Goal: Task Accomplishment & Management: Use online tool/utility

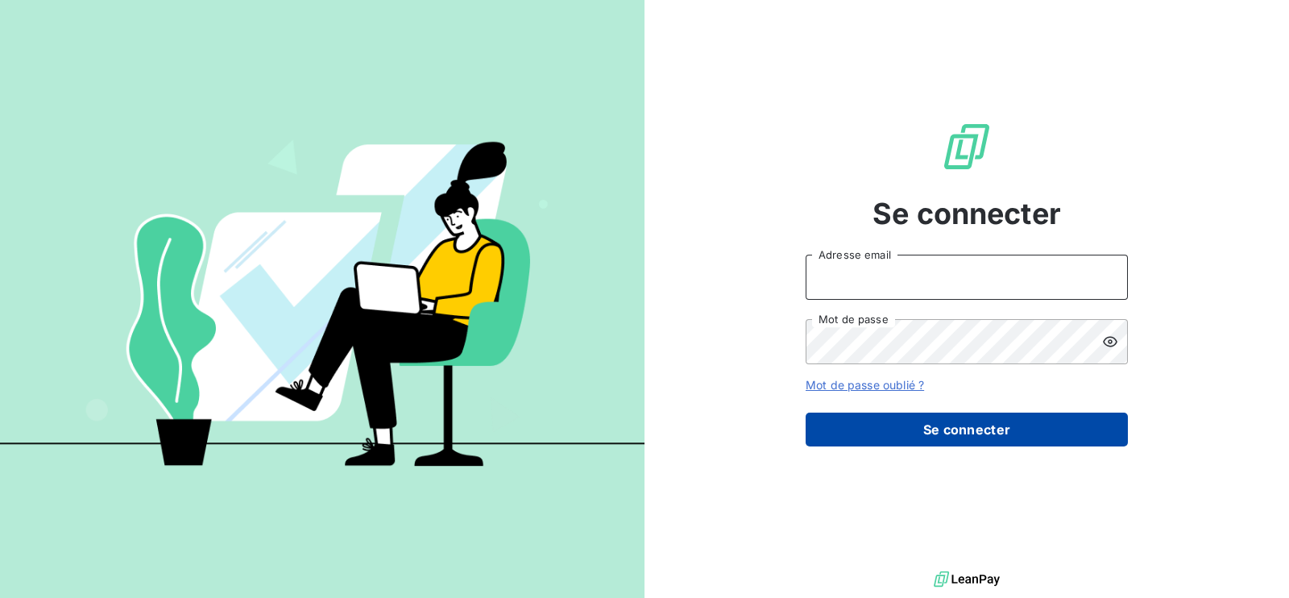
type input "[PERSON_NAME][EMAIL_ADDRESS][DOMAIN_NAME]"
click at [893, 441] on button "Se connecter" at bounding box center [967, 429] width 322 height 34
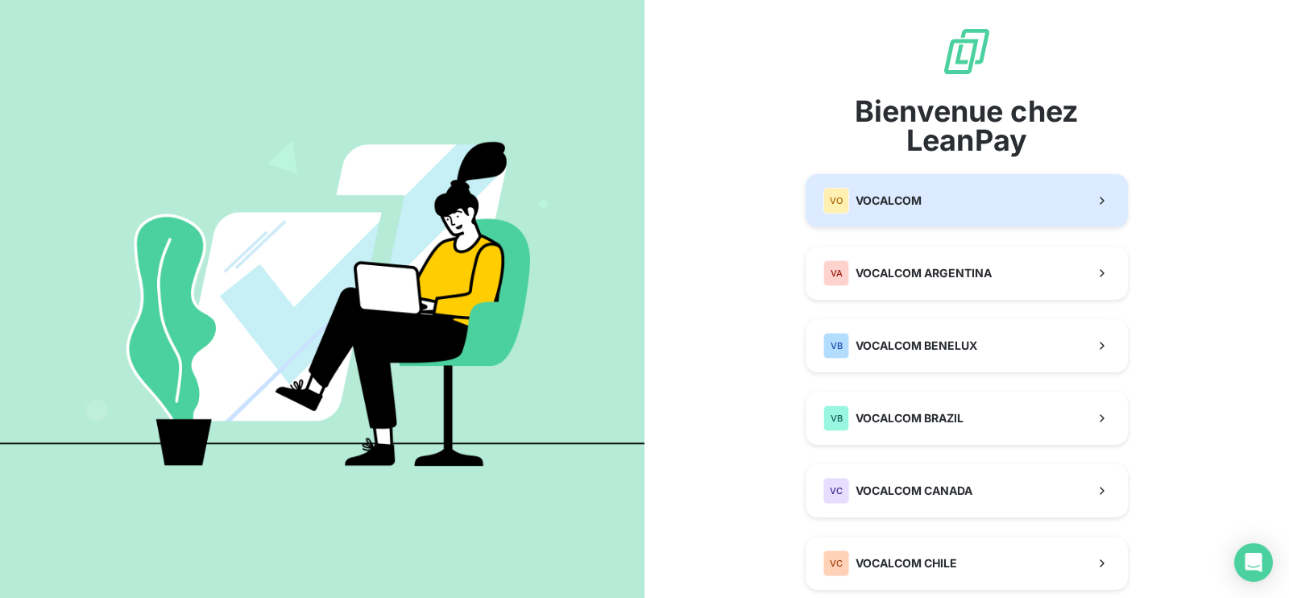
click at [893, 213] on div "VO VOCALCOM" at bounding box center [872, 201] width 98 height 26
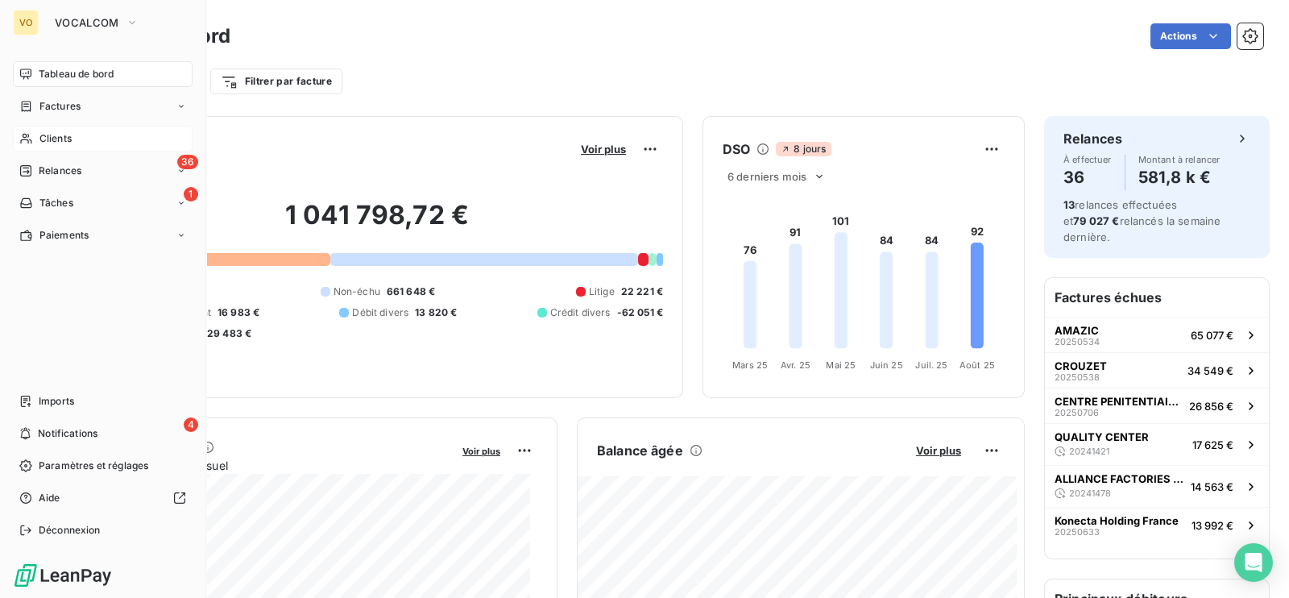
click at [52, 145] on span "Clients" at bounding box center [55, 138] width 32 height 15
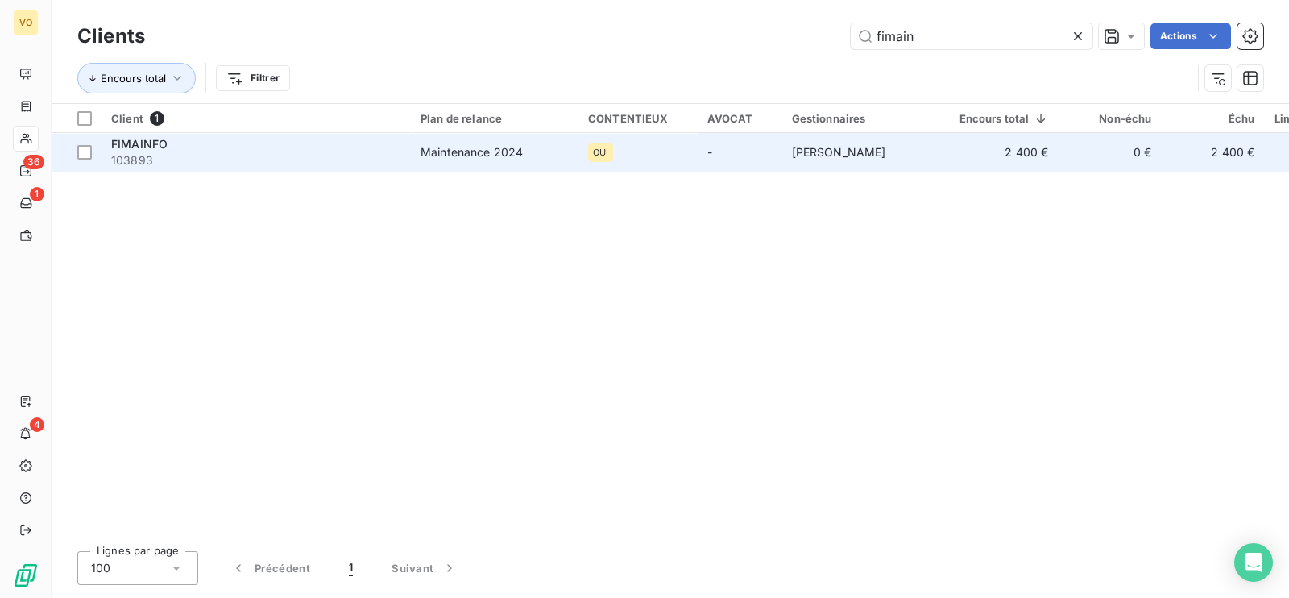
type input "fimain"
click at [483, 161] on td "Maintenance 2024" at bounding box center [495, 152] width 168 height 39
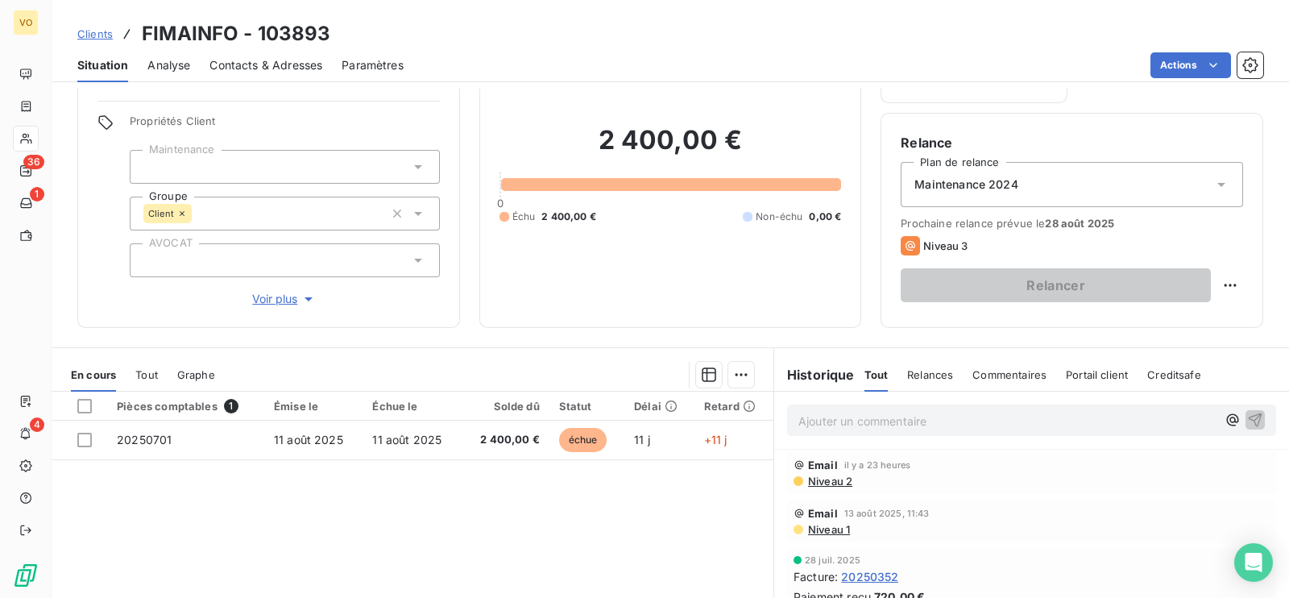
scroll to position [110, 0]
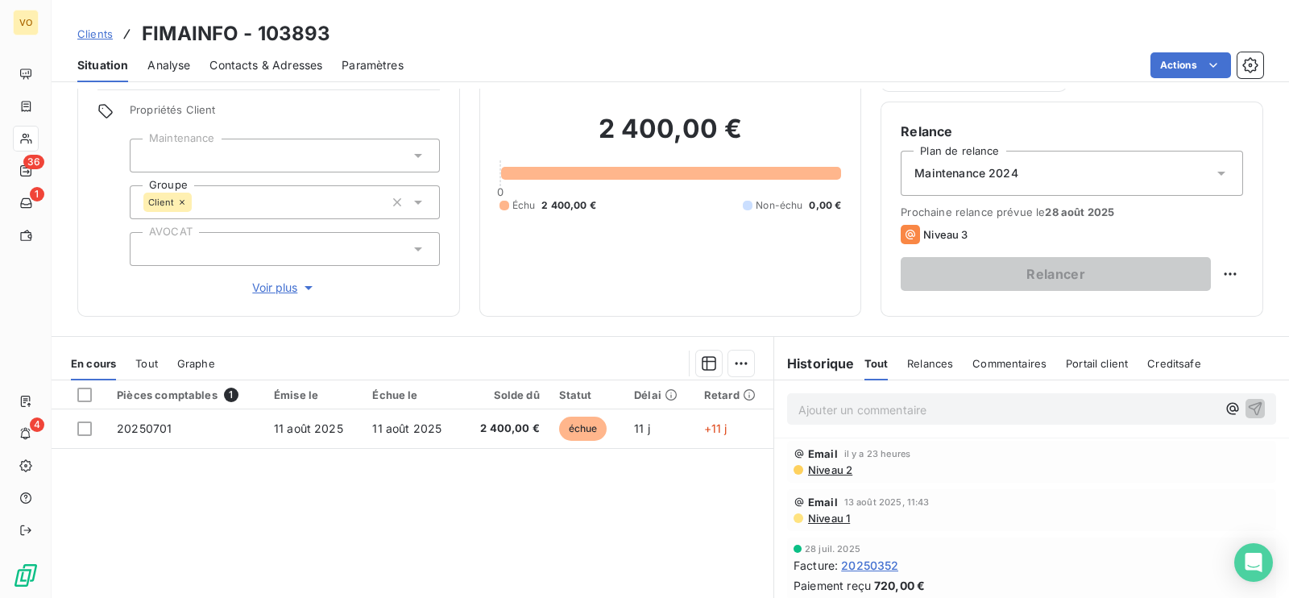
click at [423, 436] on td "11 août 2025" at bounding box center [412, 428] width 99 height 39
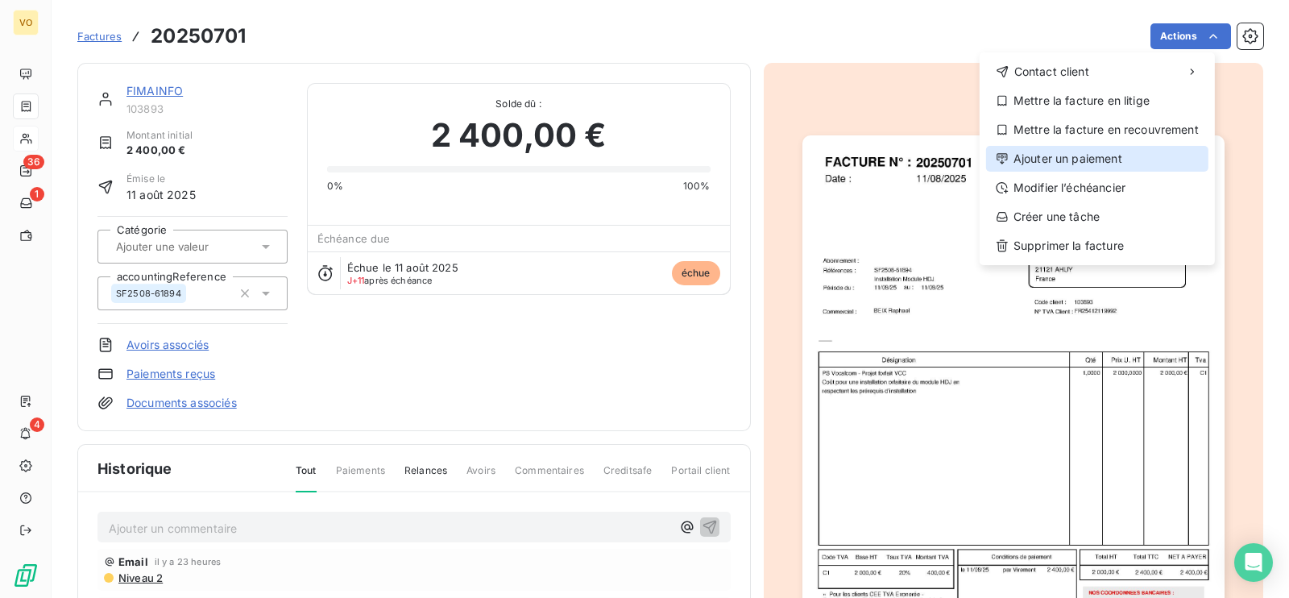
click at [1075, 157] on div "Ajouter un paiement" at bounding box center [1097, 159] width 222 height 26
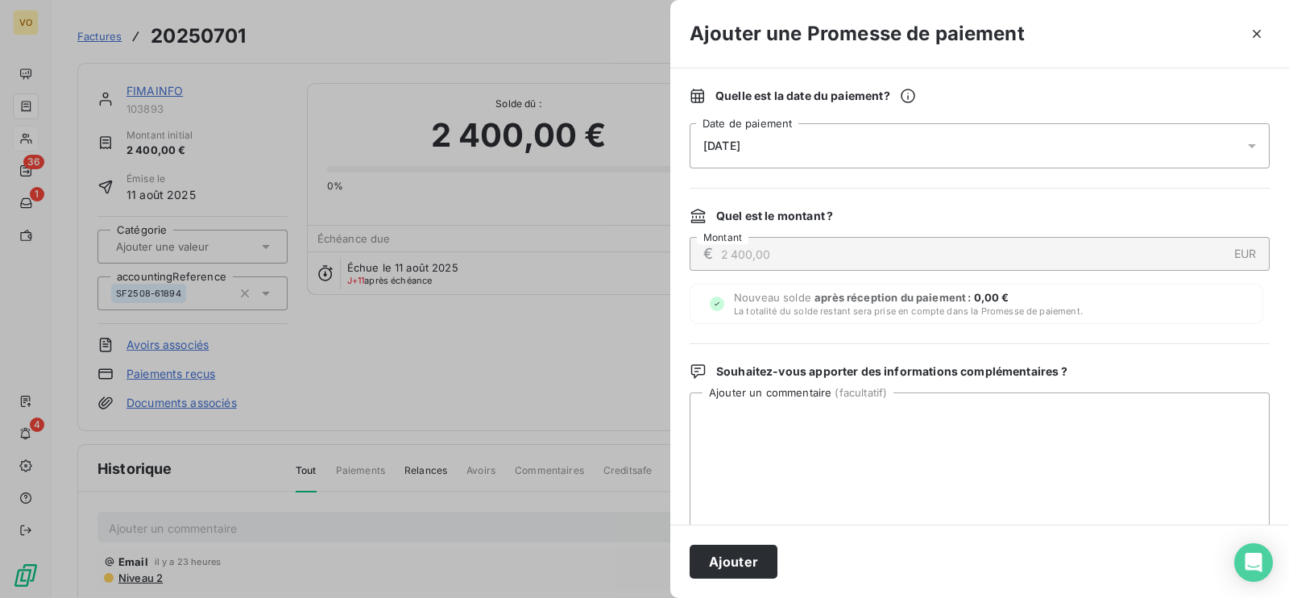
click at [1244, 149] on icon at bounding box center [1252, 146] width 16 height 16
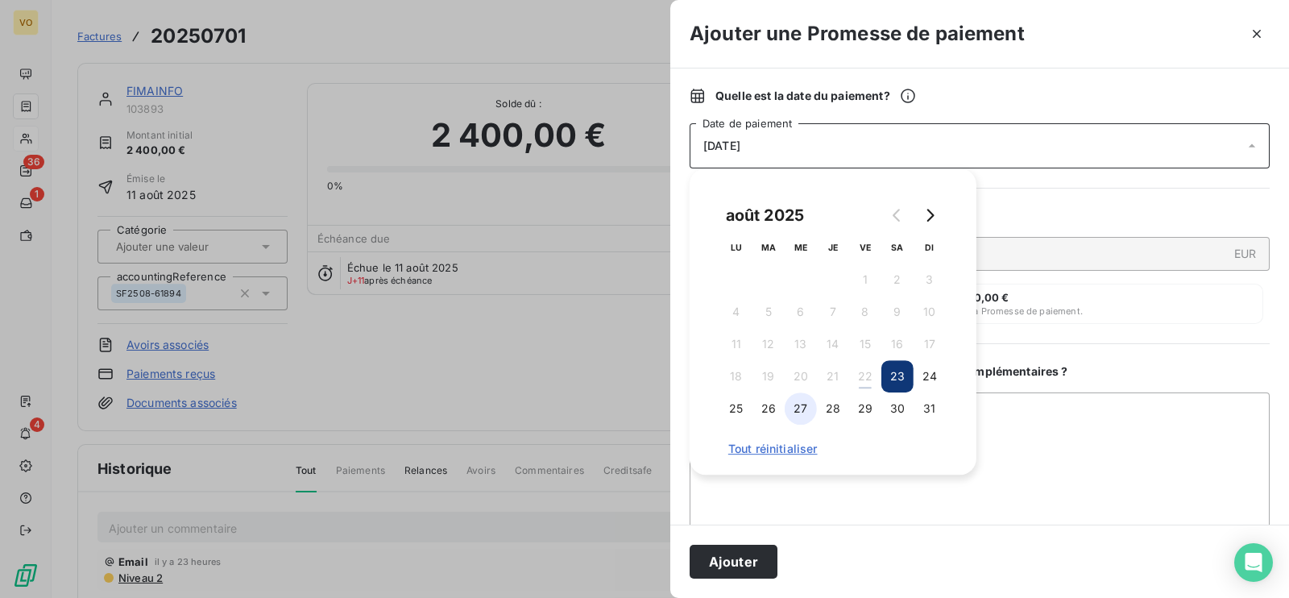
click at [806, 415] on button "27" at bounding box center [801, 408] width 32 height 32
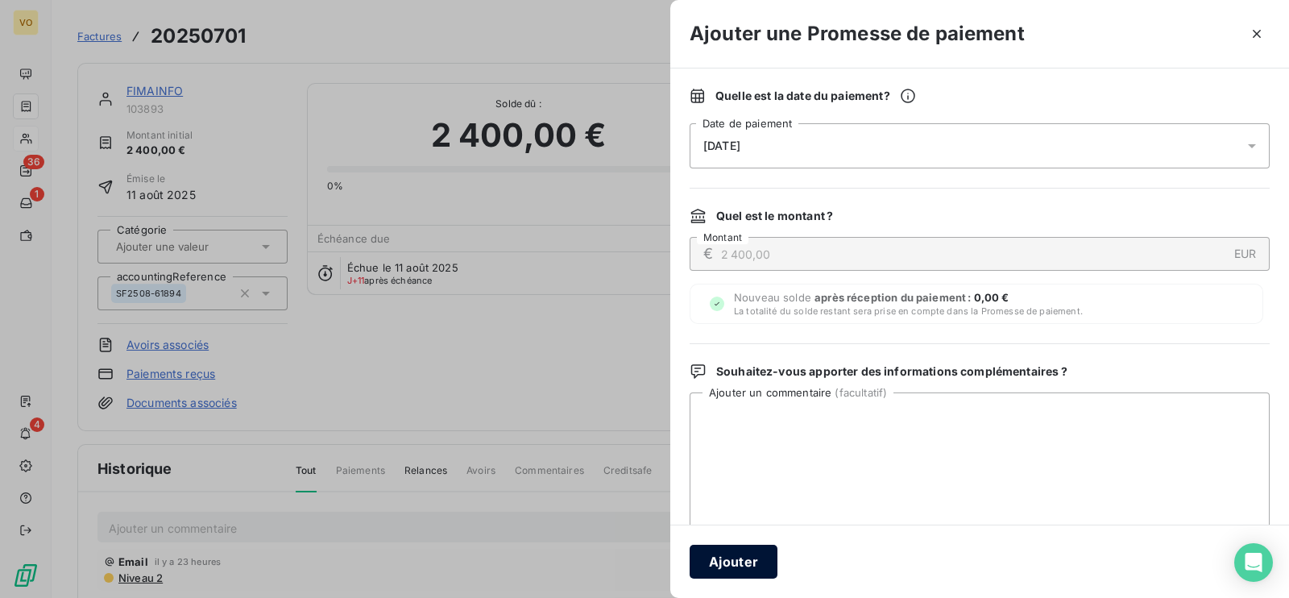
click at [743, 562] on button "Ajouter" at bounding box center [734, 562] width 88 height 34
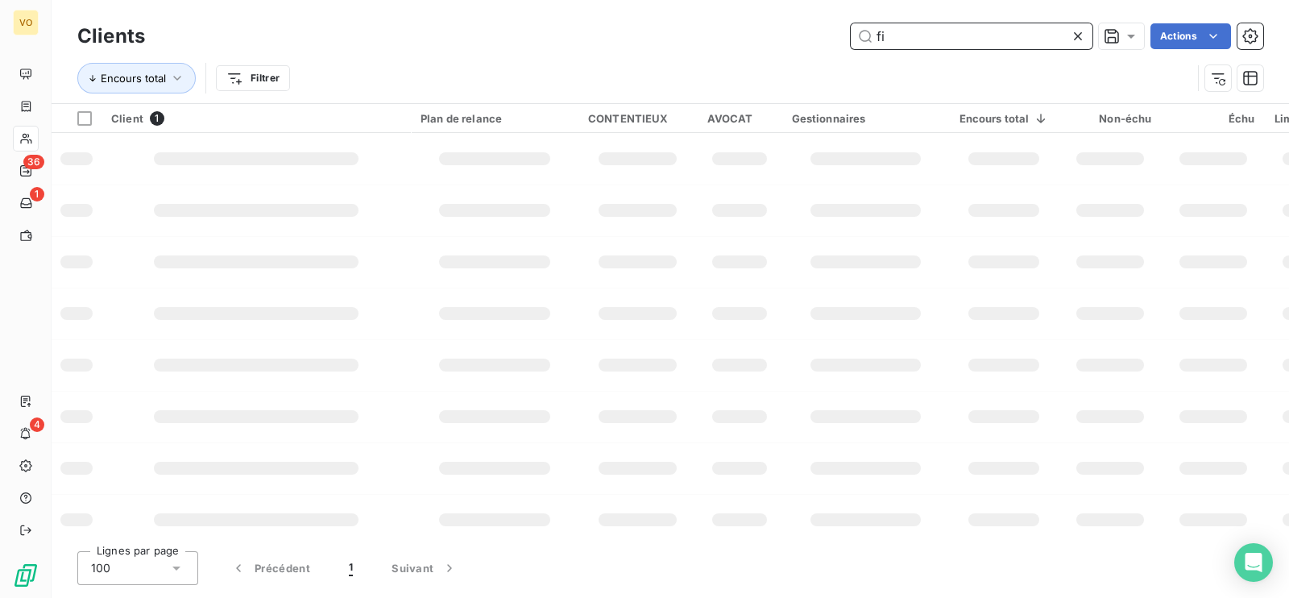
type input "f"
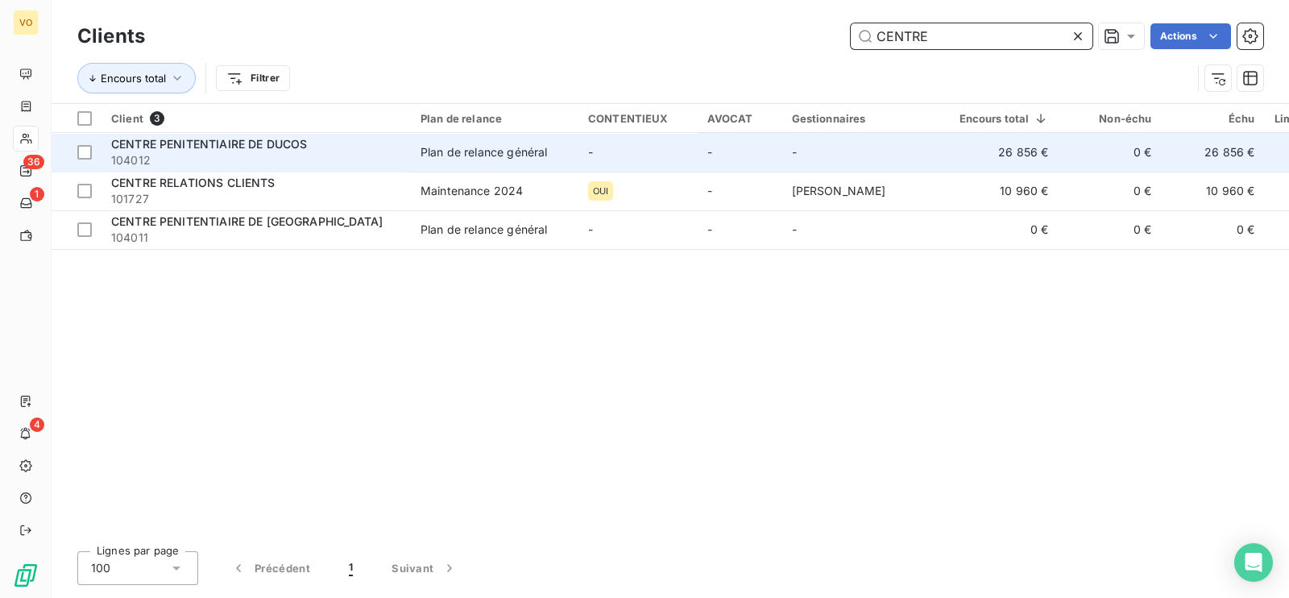
type input "CENTRE"
click at [324, 148] on div "CENTRE PENITENTIAIRE DE DUCOS" at bounding box center [256, 144] width 290 height 16
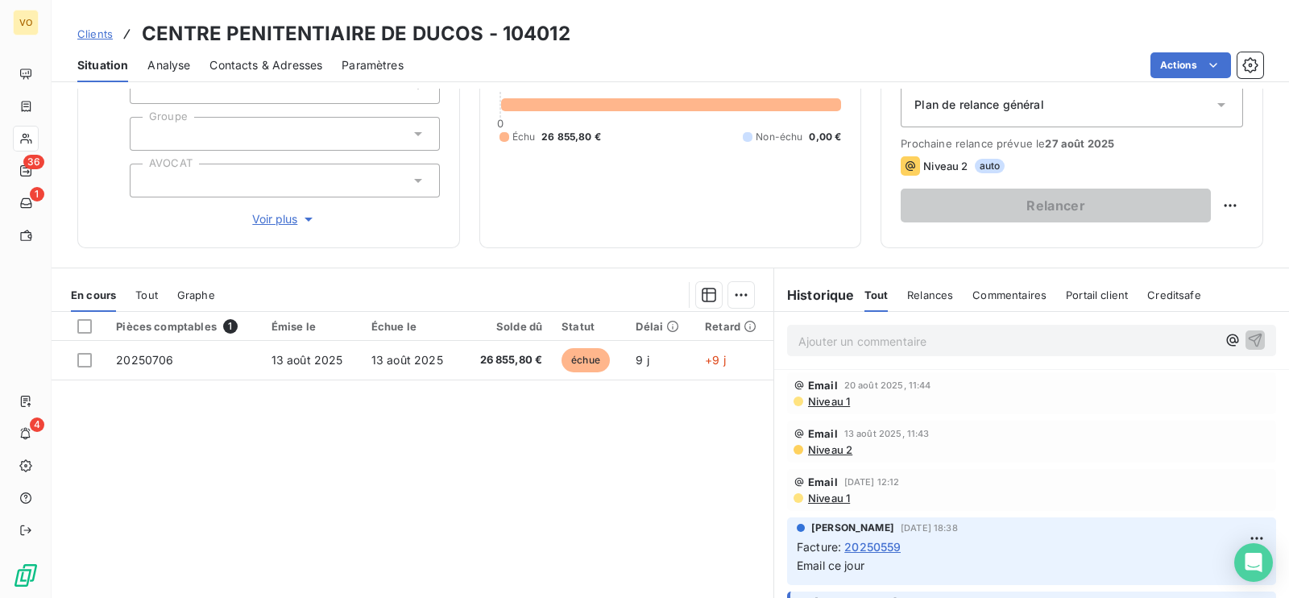
scroll to position [182, 0]
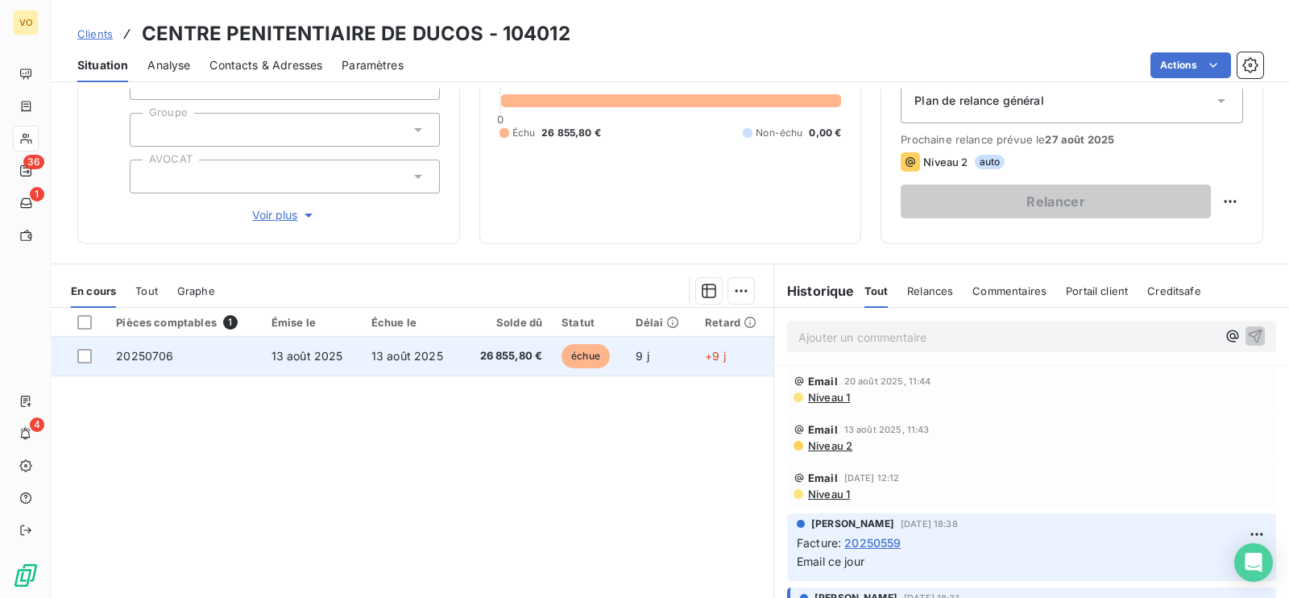
click at [341, 360] on td "13 août 2025" at bounding box center [312, 356] width 100 height 39
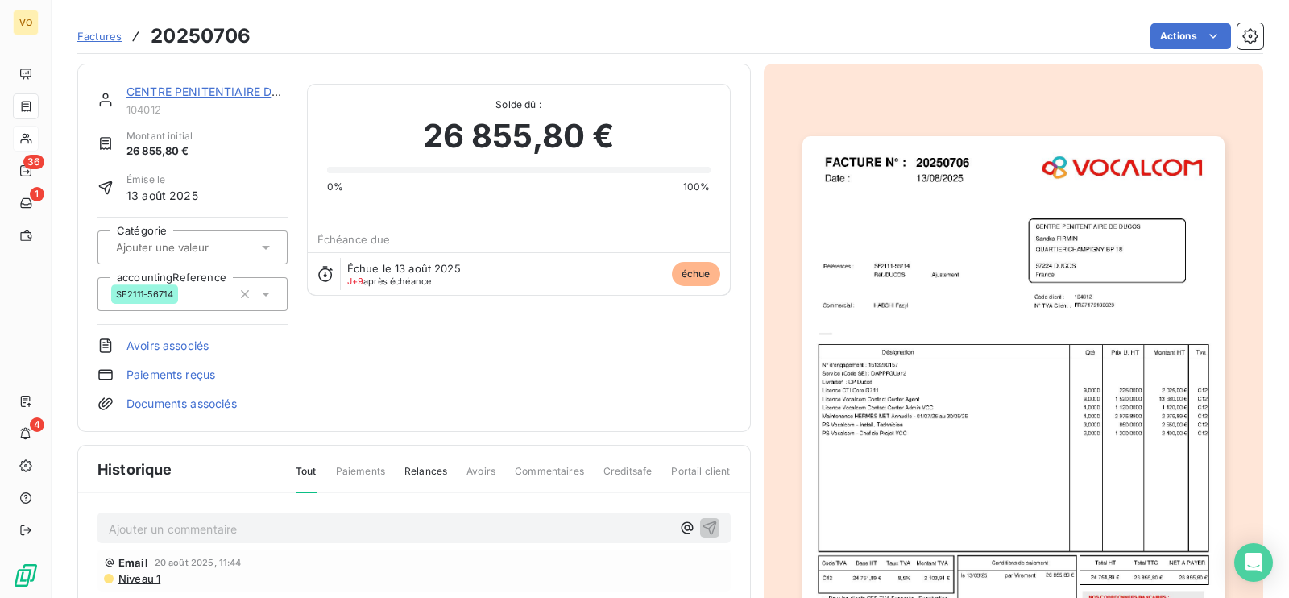
scroll to position [56, 0]
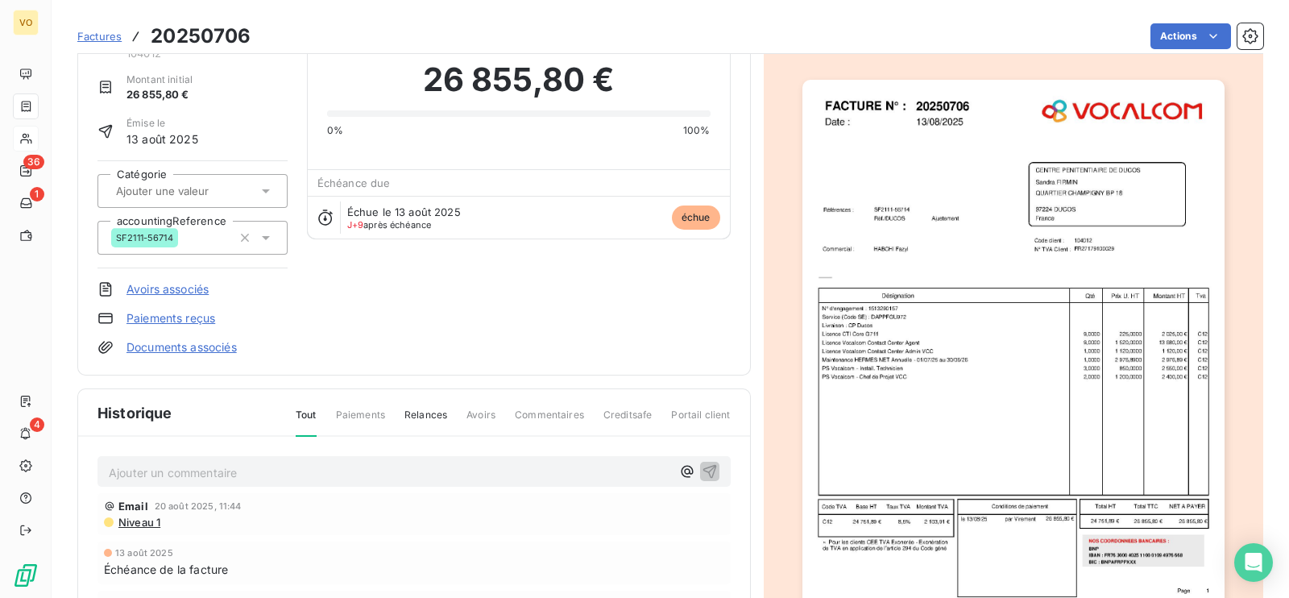
click at [901, 342] on img "button" at bounding box center [1013, 378] width 422 height 597
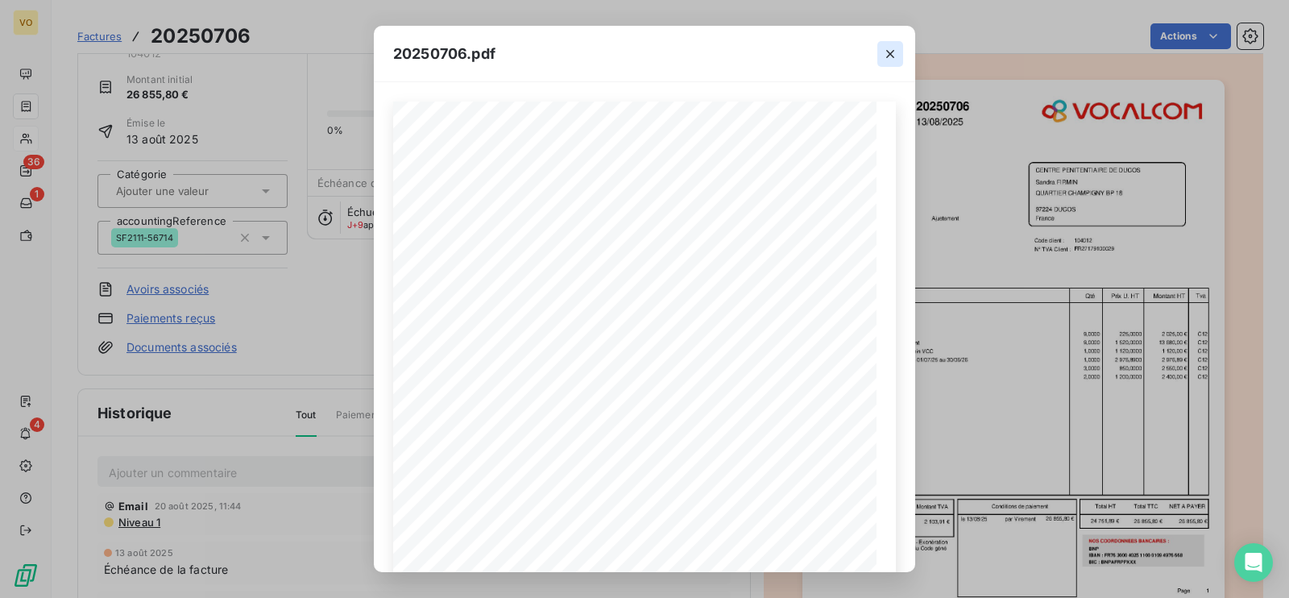
click at [888, 47] on icon "button" at bounding box center [890, 54] width 16 height 16
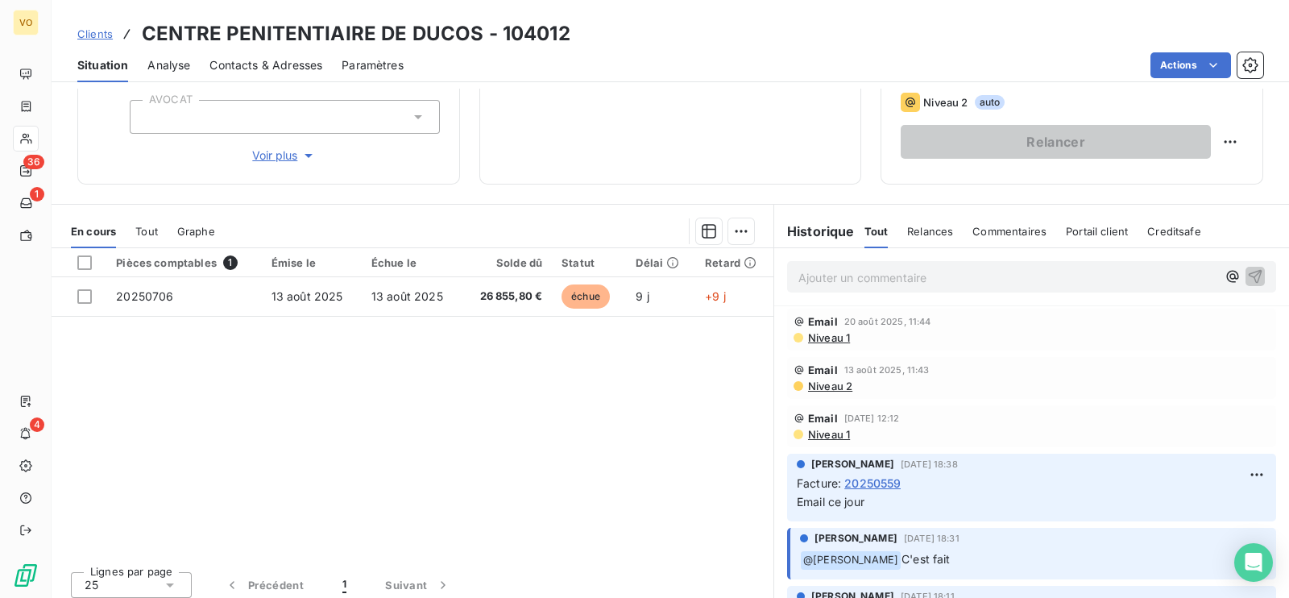
scroll to position [250, 0]
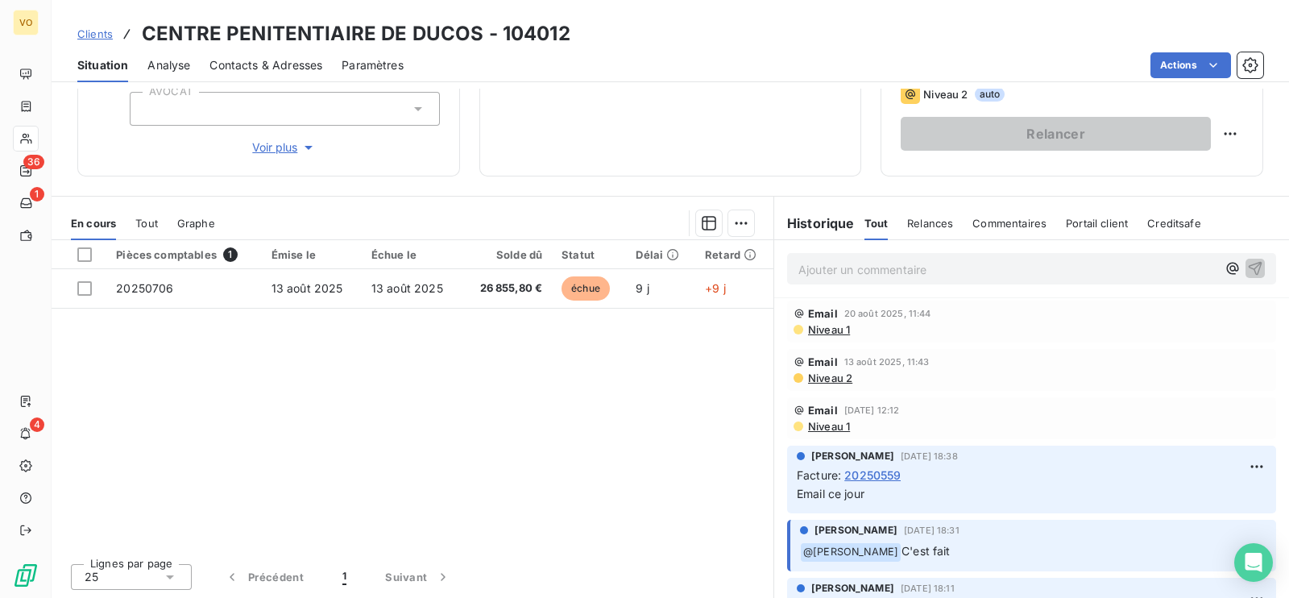
click at [870, 466] on span "20250559" at bounding box center [872, 474] width 56 height 17
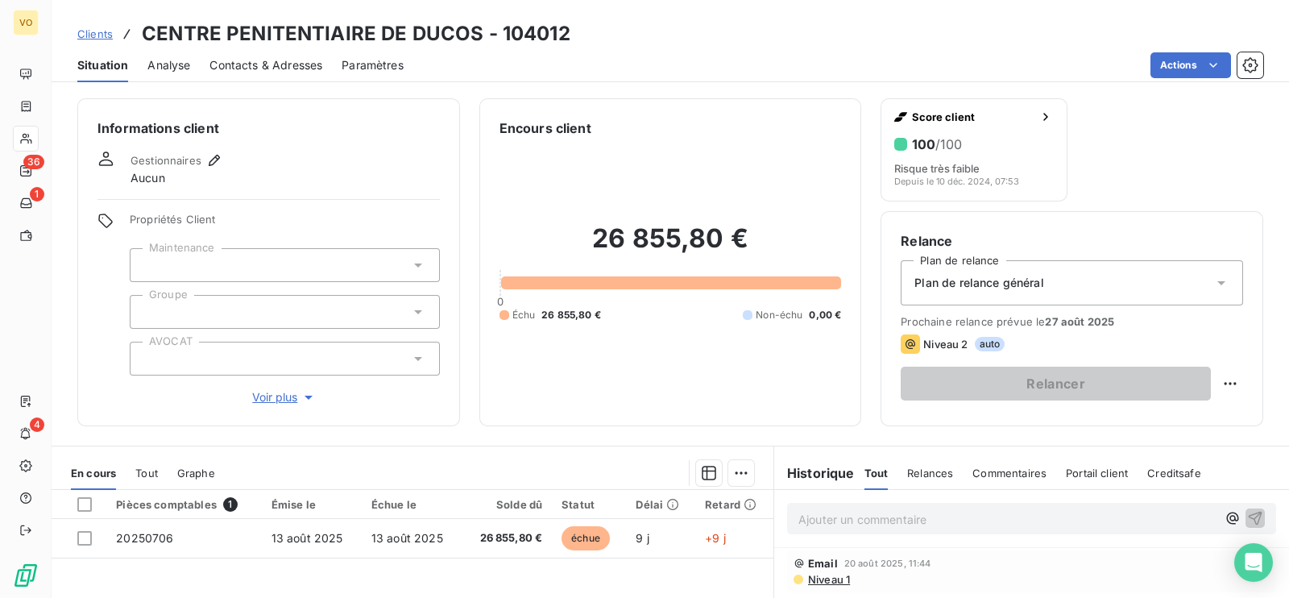
click at [310, 160] on div "Gestionnaires Aucun" at bounding box center [268, 168] width 342 height 35
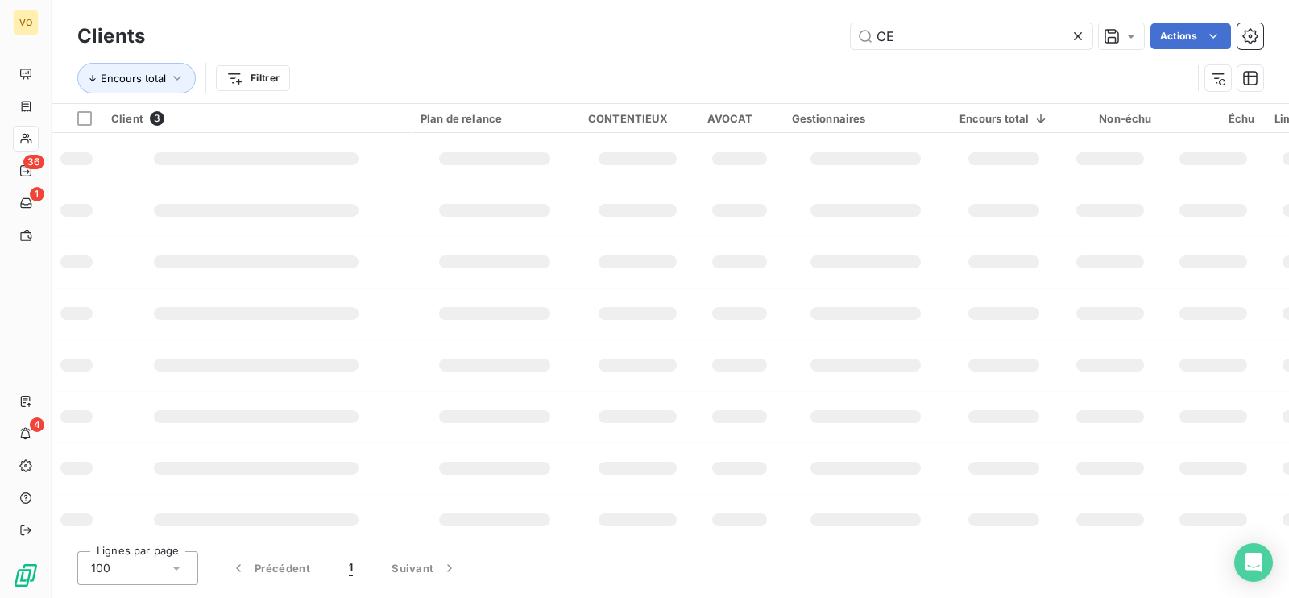
type input "C"
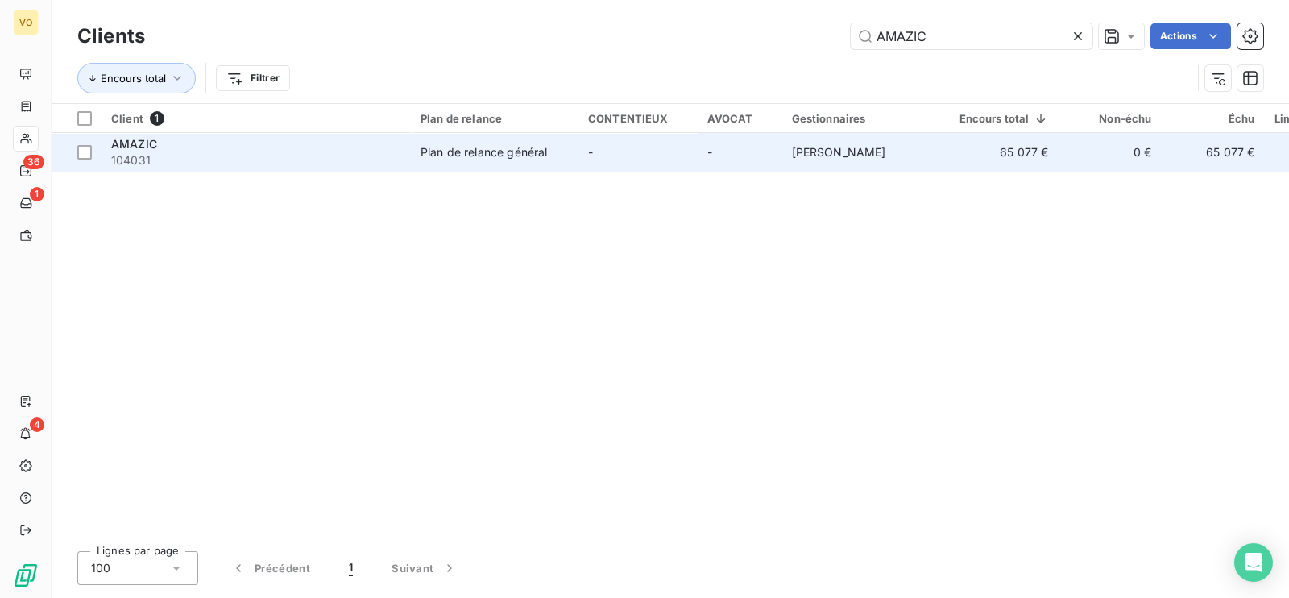
type input "AMAZIC"
click at [823, 155] on span "[PERSON_NAME]" at bounding box center [839, 152] width 94 height 14
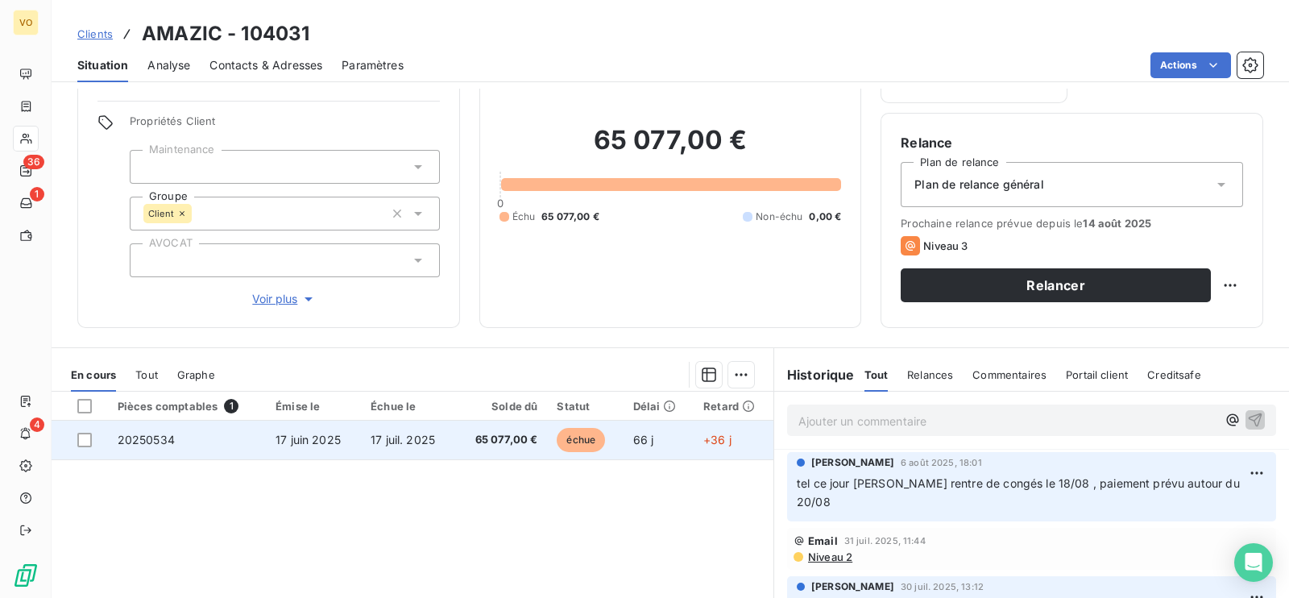
scroll to position [106, 0]
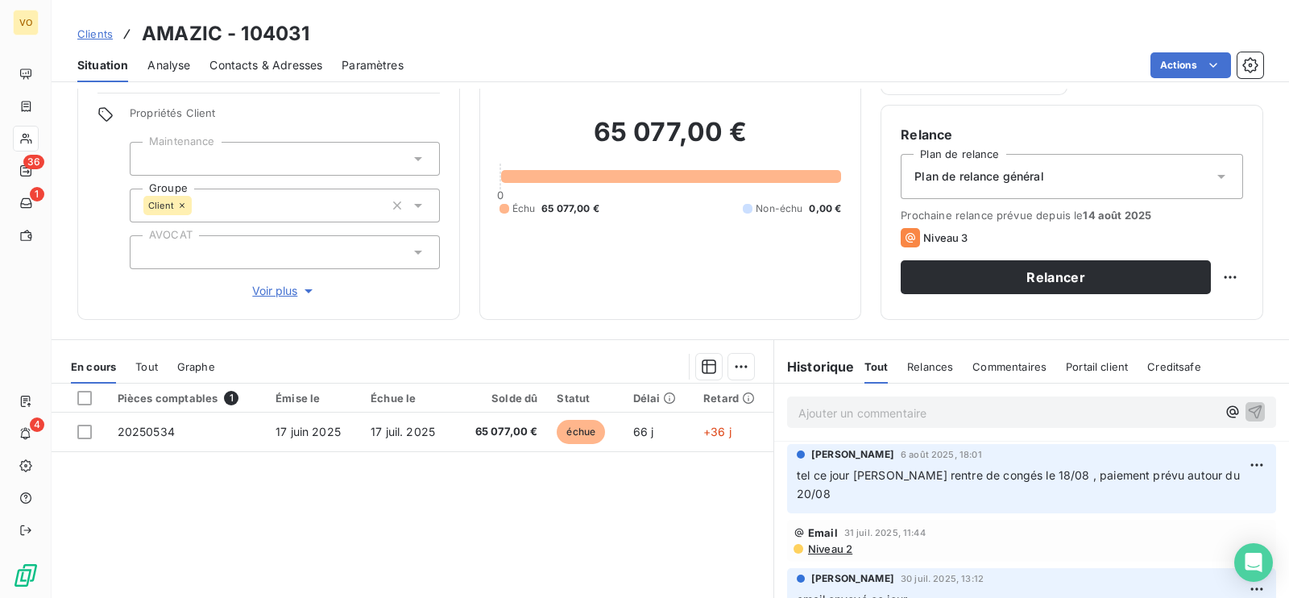
click at [292, 62] on span "Contacts & Adresses" at bounding box center [265, 65] width 113 height 16
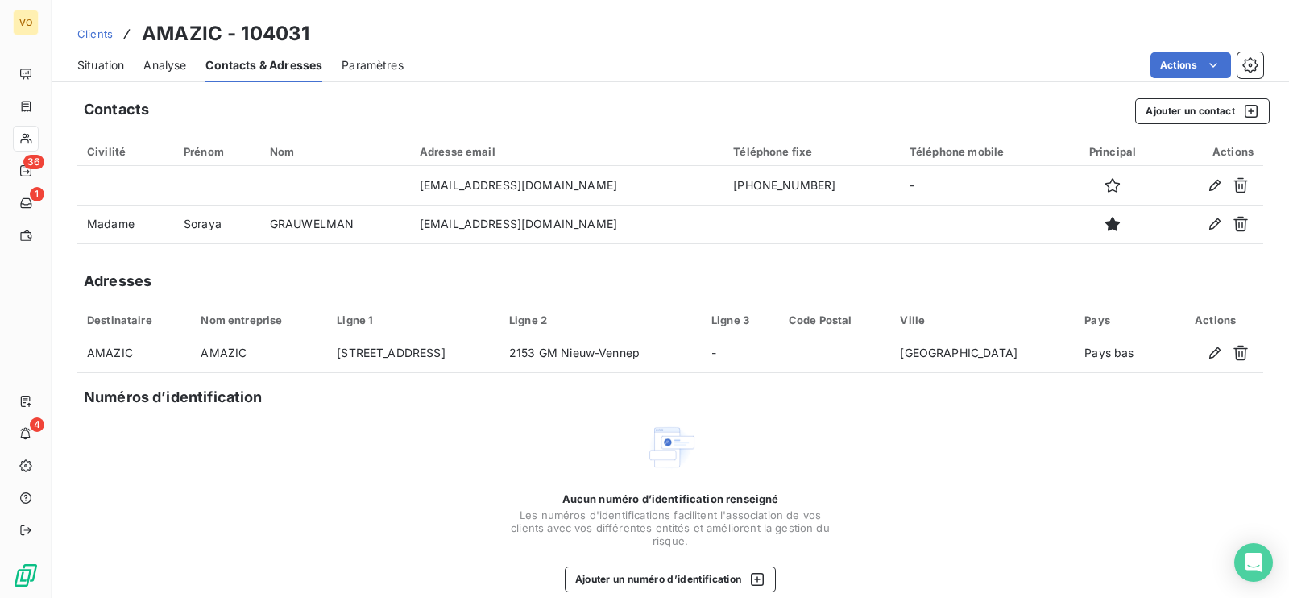
click at [94, 66] on span "Situation" at bounding box center [100, 65] width 47 height 16
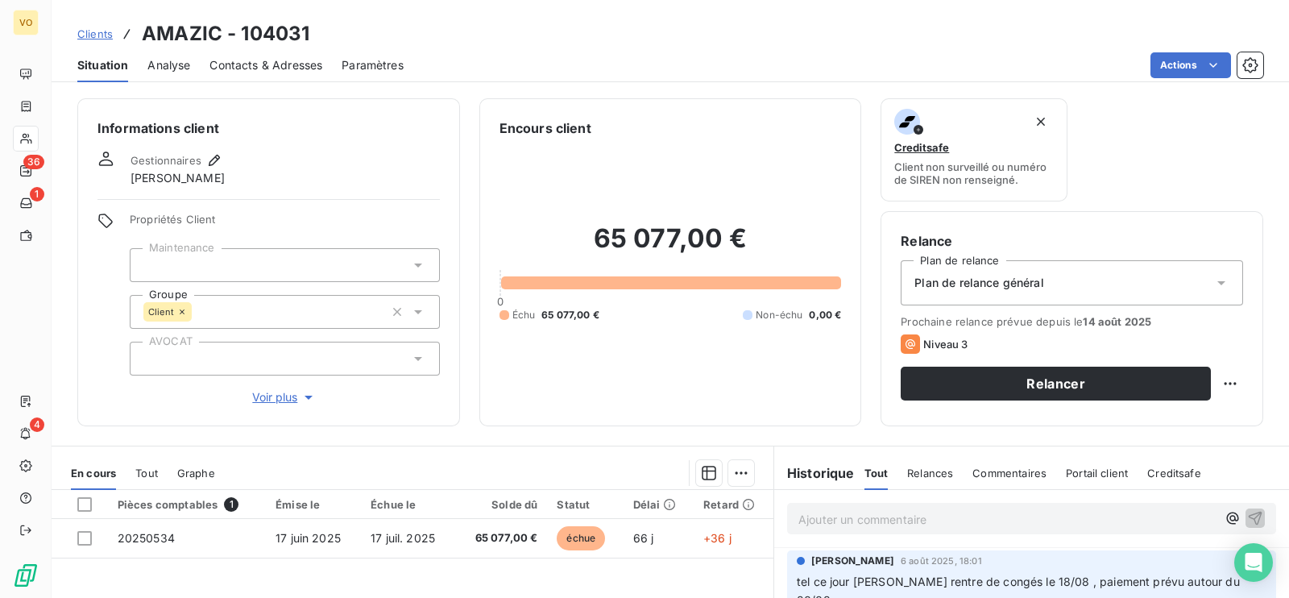
click at [173, 63] on span "Analyse" at bounding box center [168, 65] width 43 height 16
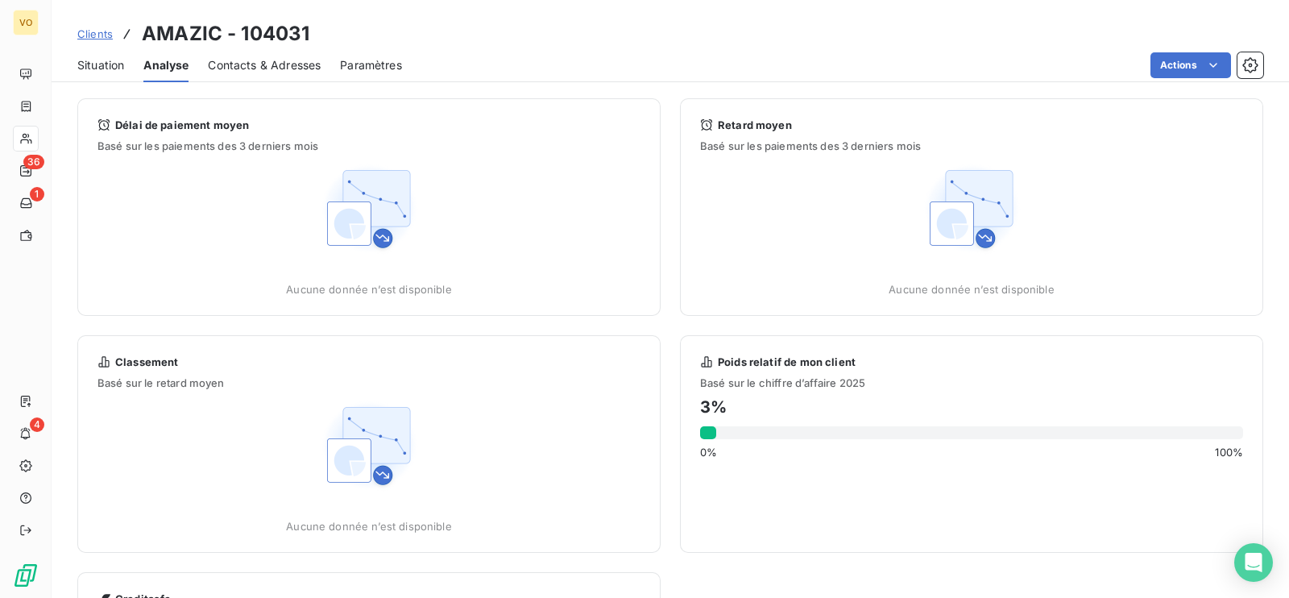
click at [96, 66] on span "Situation" at bounding box center [100, 65] width 47 height 16
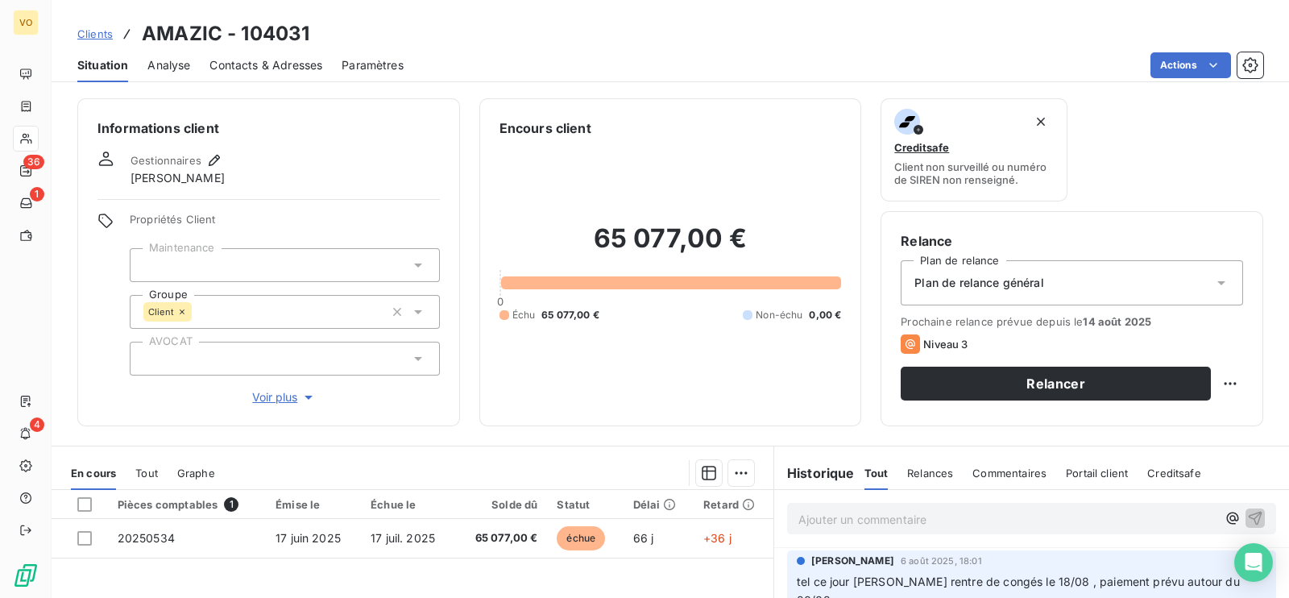
click at [827, 512] on p "Ajouter un commentaire ﻿" at bounding box center [1007, 519] width 418 height 20
click at [540, 366] on div "65 077,00 € 0 Échu 65 077,00 € Non-échu 0,00 €" at bounding box center [670, 272] width 342 height 268
